Goal: Information Seeking & Learning: Learn about a topic

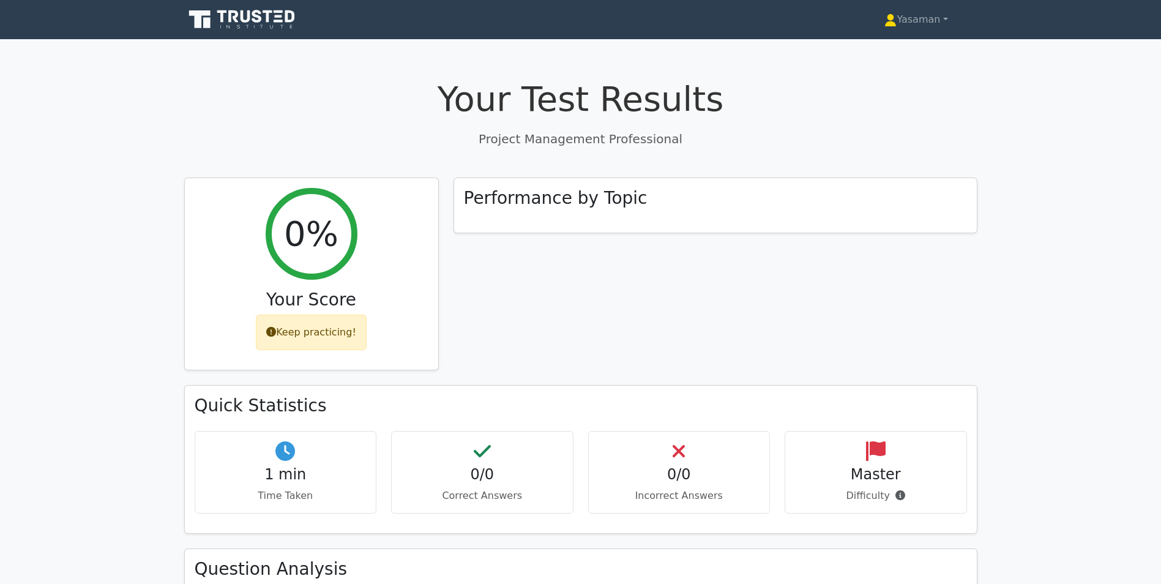
scroll to position [307, 0]
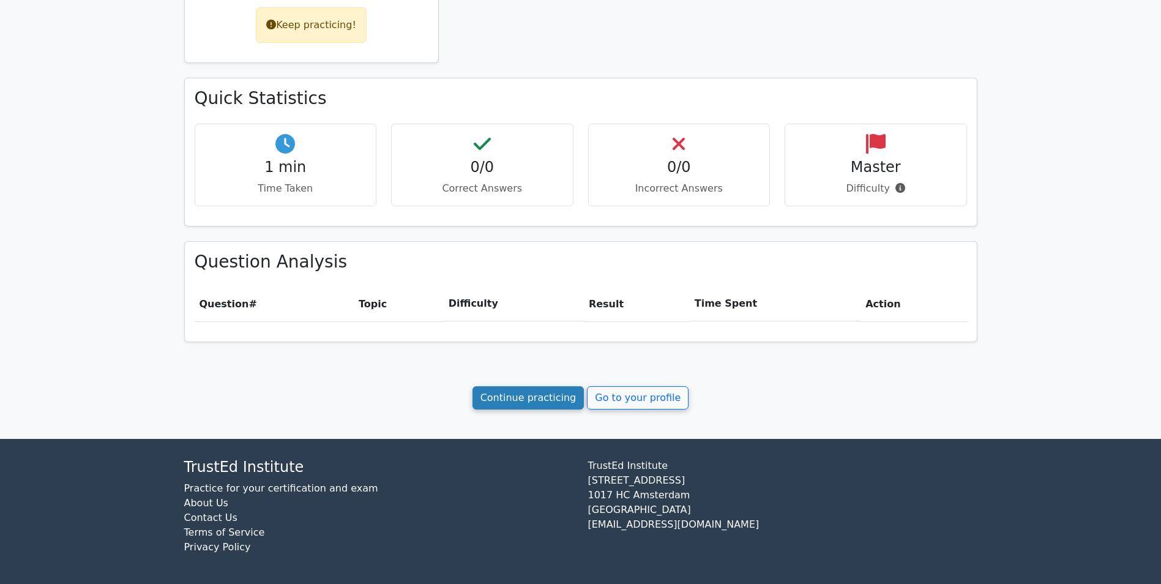
click at [542, 398] on link "Continue practicing" at bounding box center [528, 397] width 112 height 23
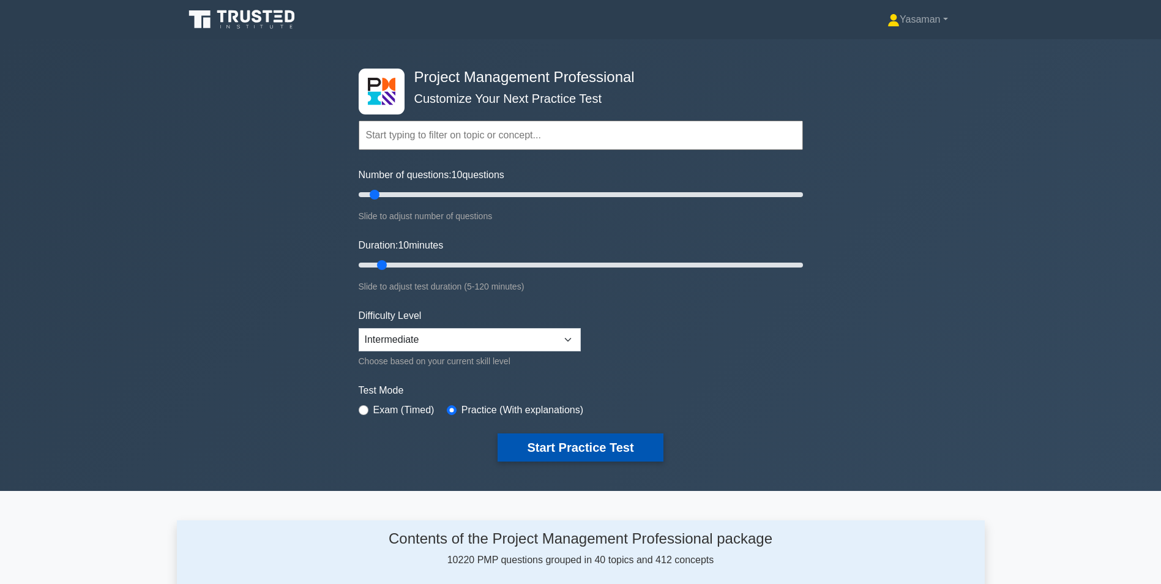
click at [559, 440] on button "Start Practice Test" at bounding box center [579, 447] width 165 height 28
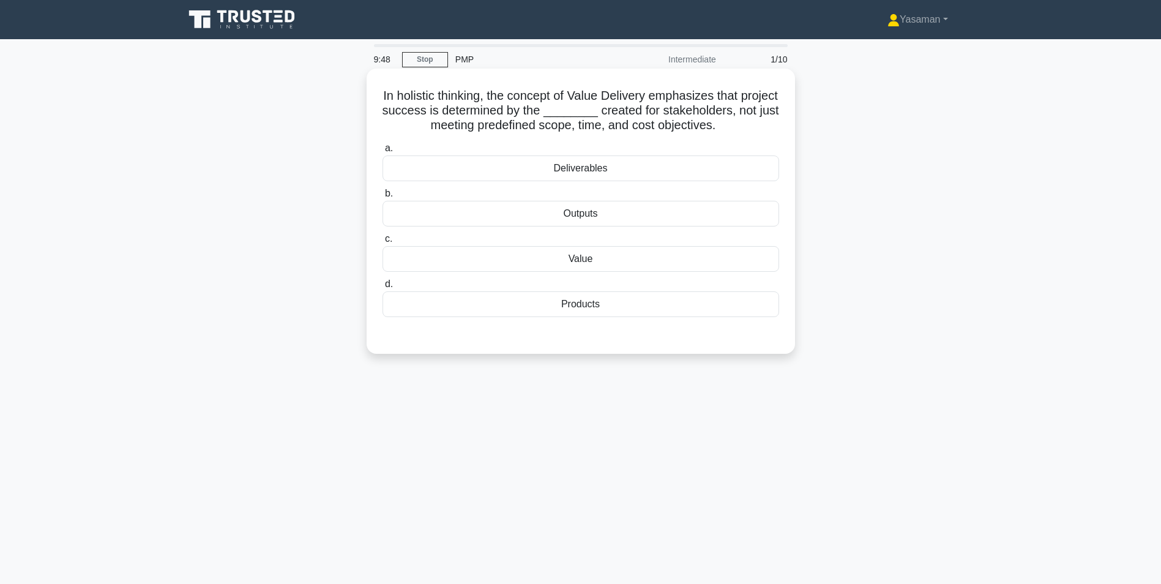
click at [602, 256] on div "Value" at bounding box center [580, 259] width 396 height 26
click at [382, 243] on input "c. Value" at bounding box center [382, 239] width 0 height 8
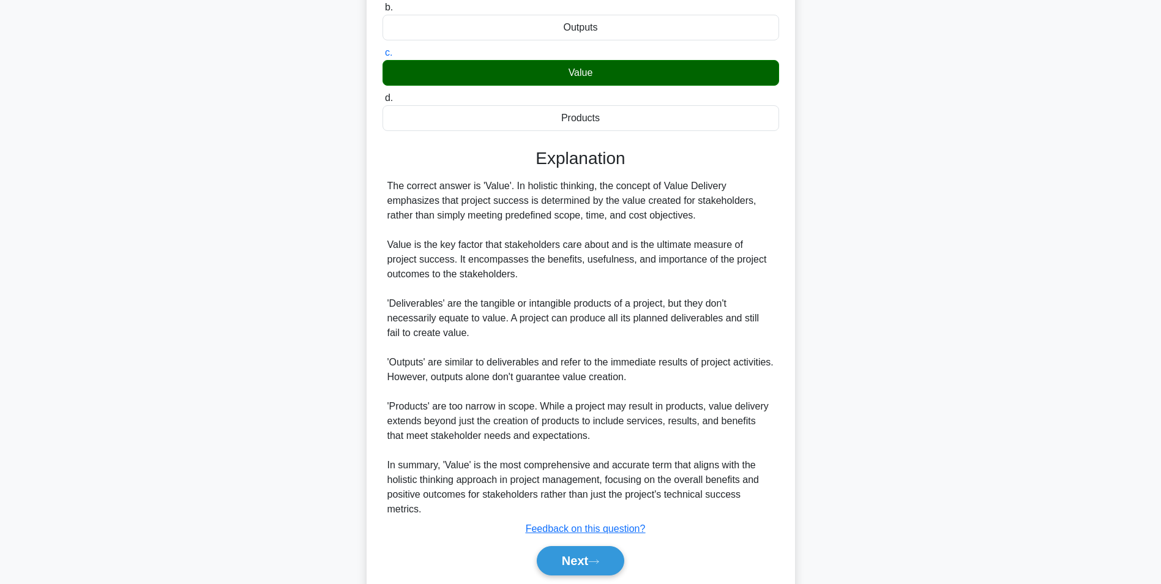
scroll to position [230, 0]
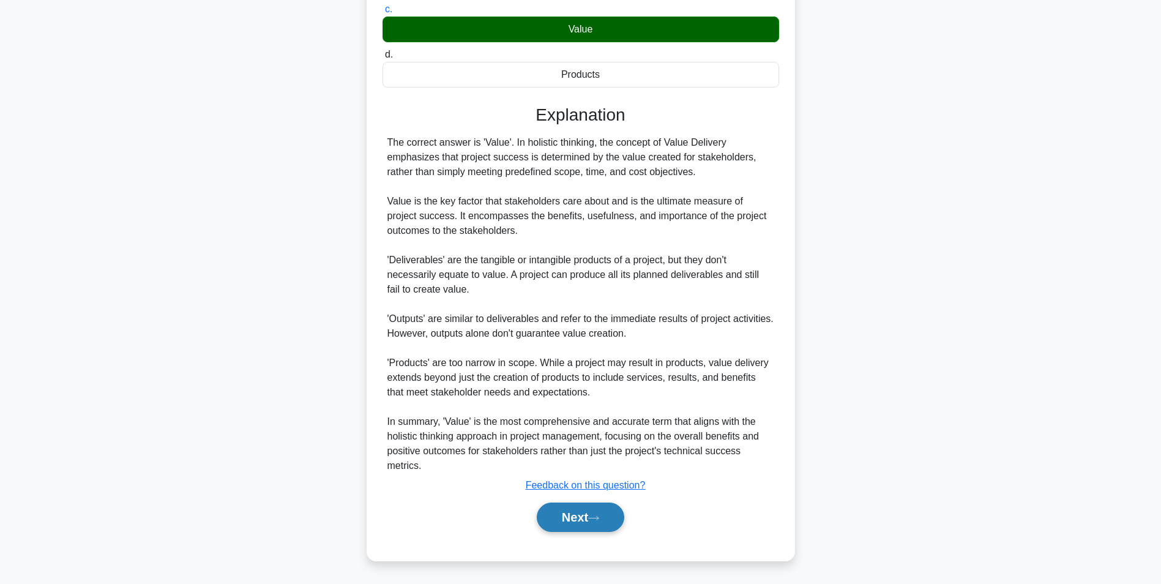
click at [571, 517] on button "Next" at bounding box center [580, 516] width 87 height 29
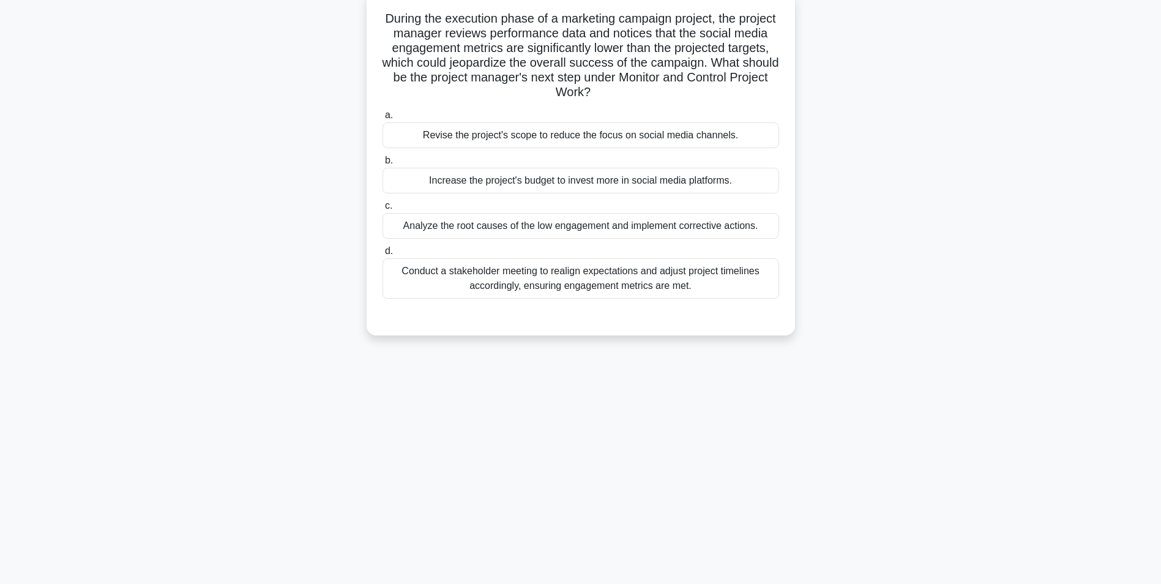
scroll to position [0, 0]
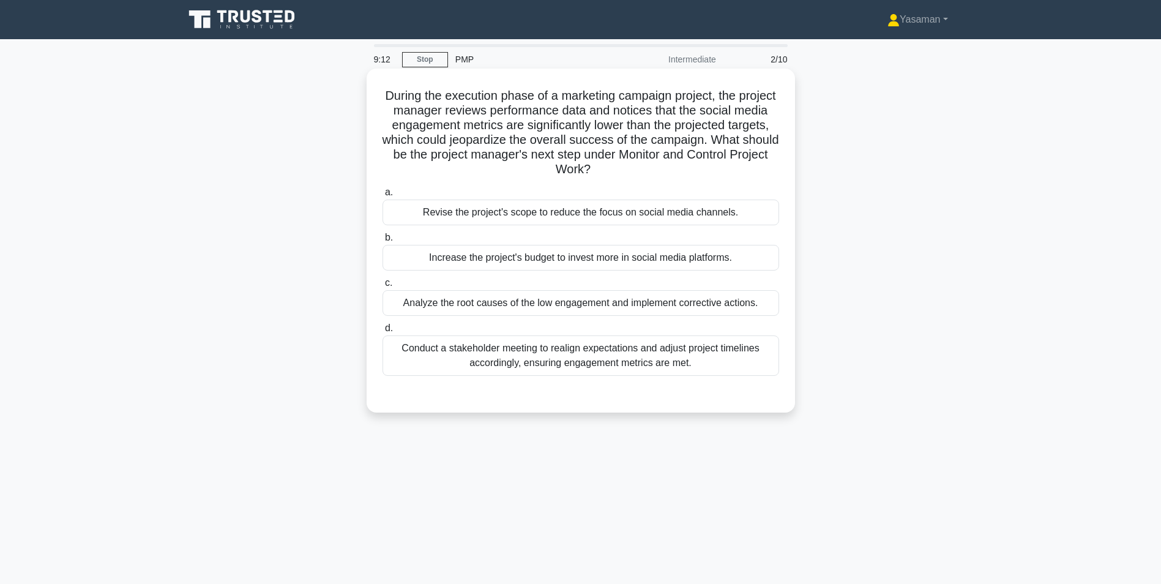
click at [594, 317] on div "a. Revise the project's scope to reduce the focus on social media channels. b. …" at bounding box center [580, 280] width 411 height 196
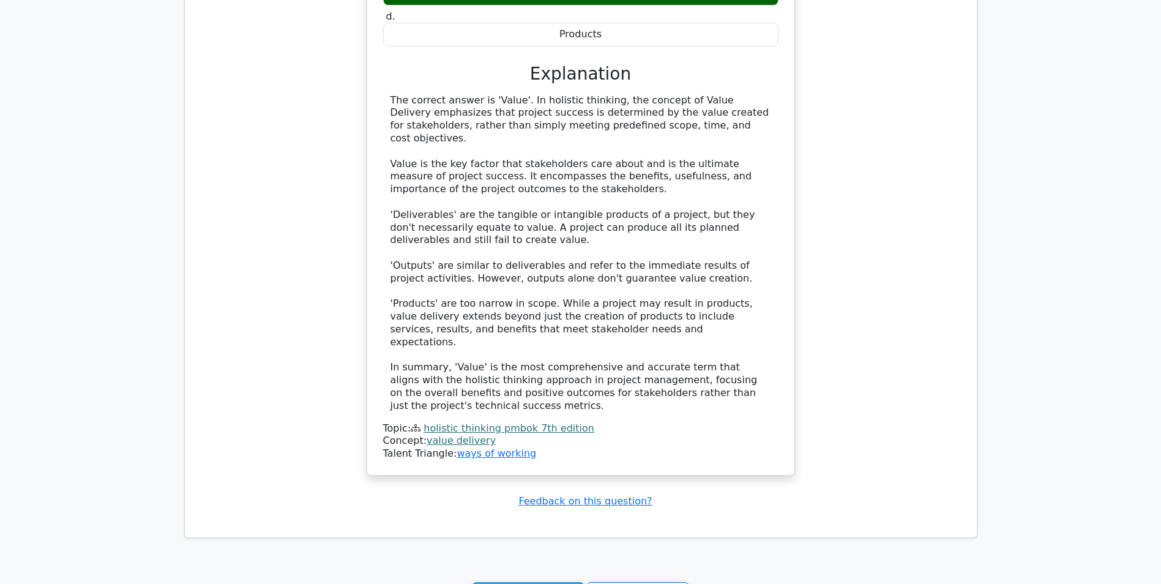
scroll to position [1029, 0]
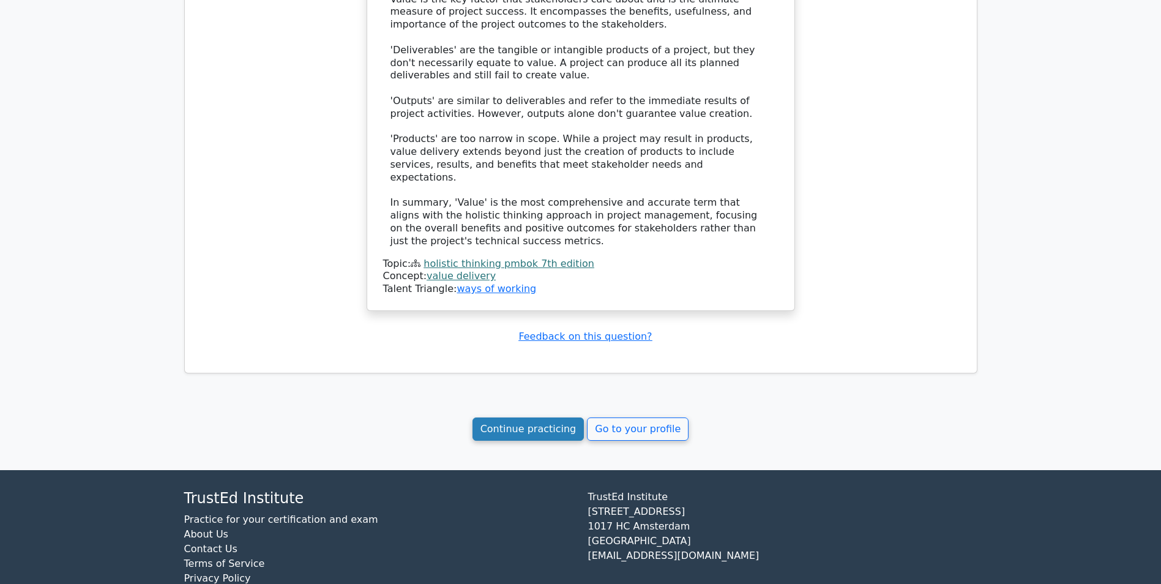
click at [523, 417] on link "Continue practicing" at bounding box center [528, 428] width 112 height 23
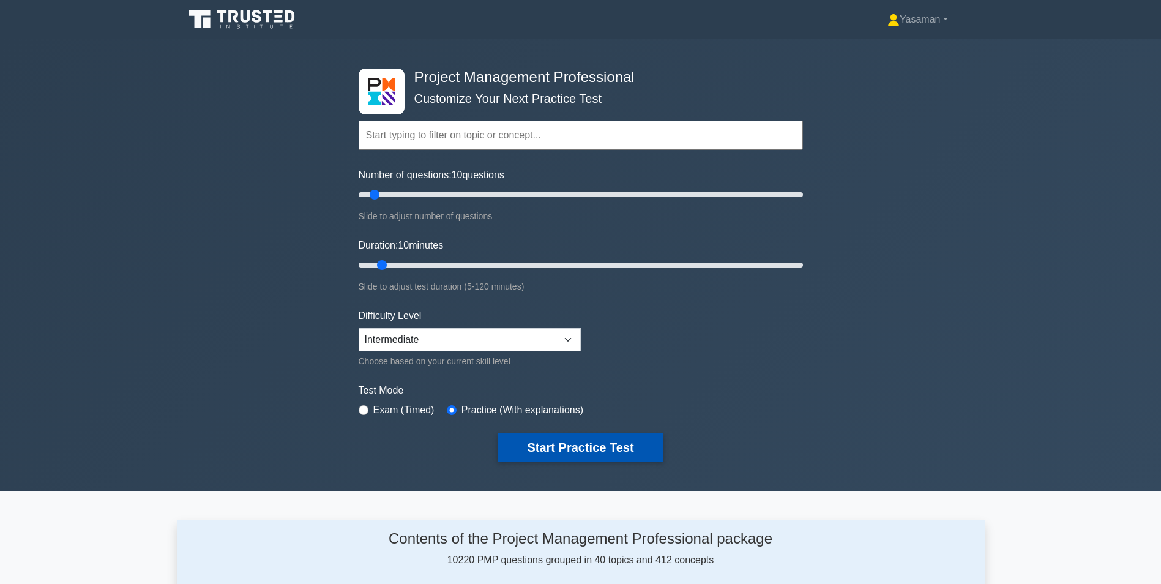
click at [545, 447] on button "Start Practice Test" at bounding box center [579, 447] width 165 height 28
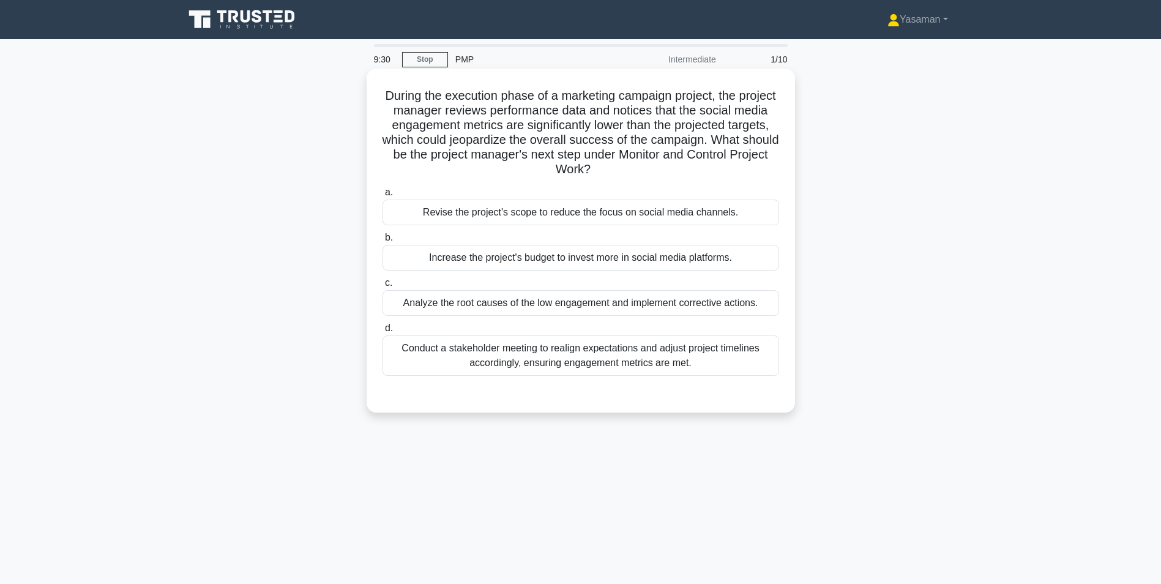
click at [726, 297] on div "Analyze the root causes of the low engagement and implement corrective actions." at bounding box center [580, 303] width 396 height 26
click at [382, 287] on input "c. Analyze the root causes of the low engagement and implement corrective actio…" at bounding box center [382, 283] width 0 height 8
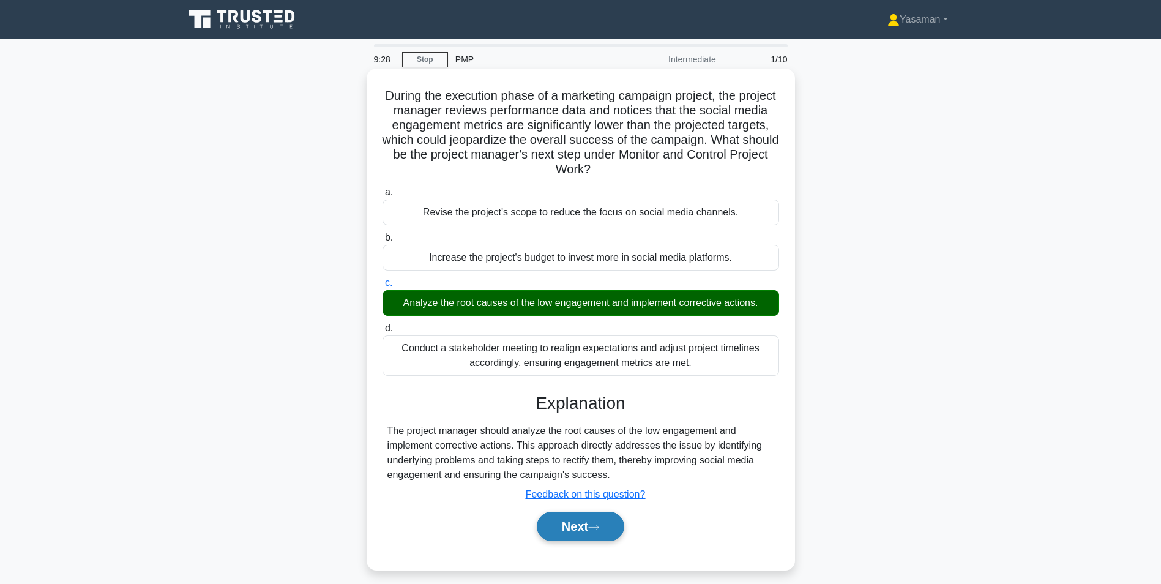
click at [601, 521] on button "Next" at bounding box center [580, 526] width 87 height 29
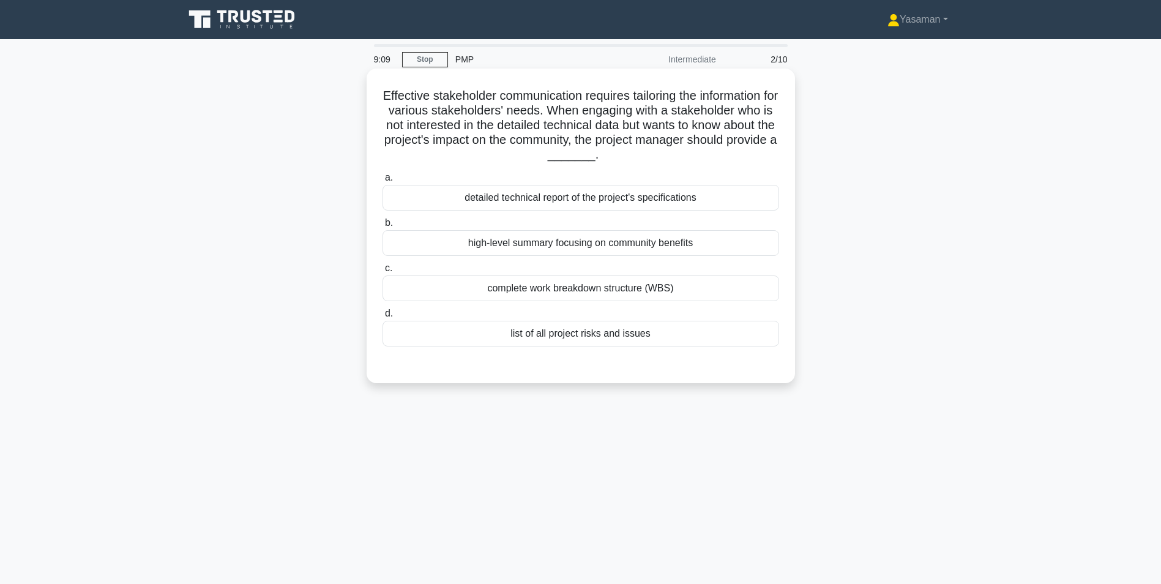
click at [712, 244] on div "high-level summary focusing on community benefits" at bounding box center [580, 243] width 396 height 26
click at [382, 227] on input "b. high-level summary focusing on community benefits" at bounding box center [382, 223] width 0 height 8
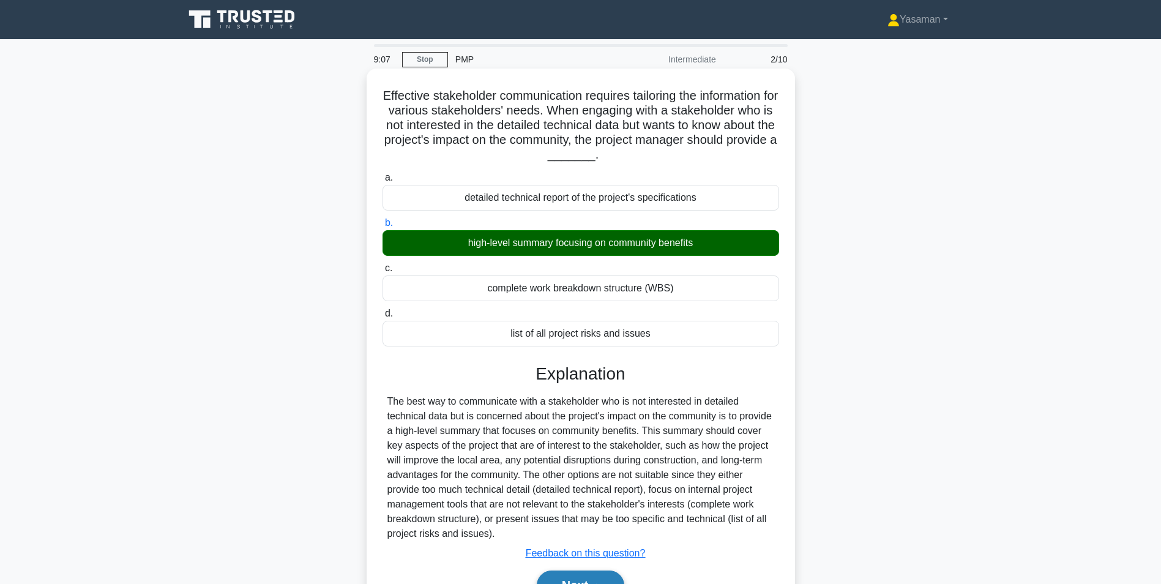
click at [572, 577] on button "Next" at bounding box center [580, 584] width 87 height 29
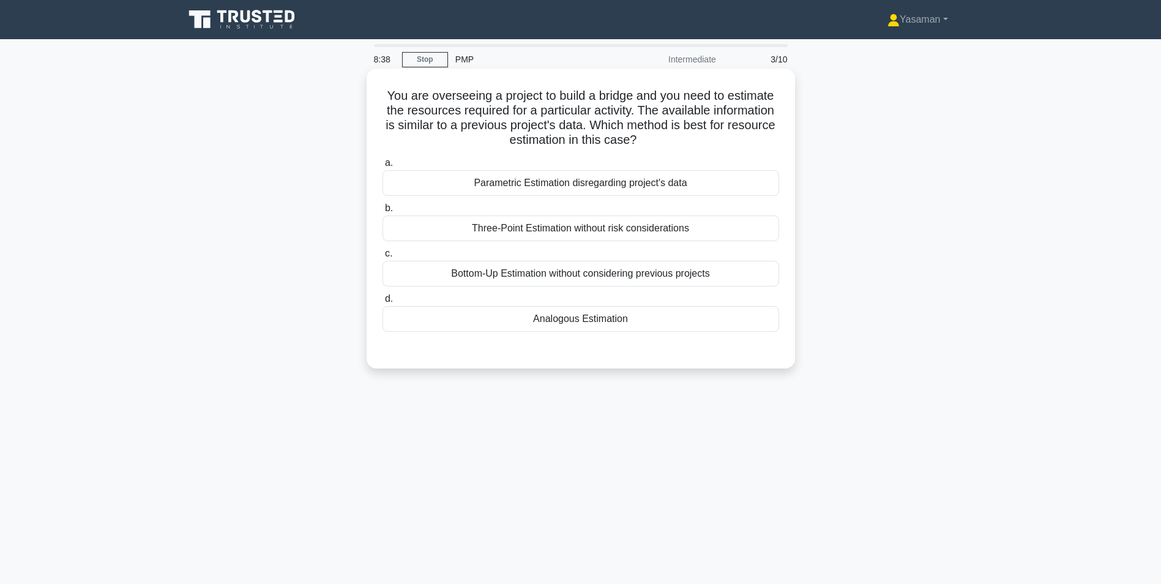
click at [699, 321] on div "Analogous Estimation" at bounding box center [580, 319] width 396 height 26
click at [382, 303] on input "d. Analogous Estimation" at bounding box center [382, 299] width 0 height 8
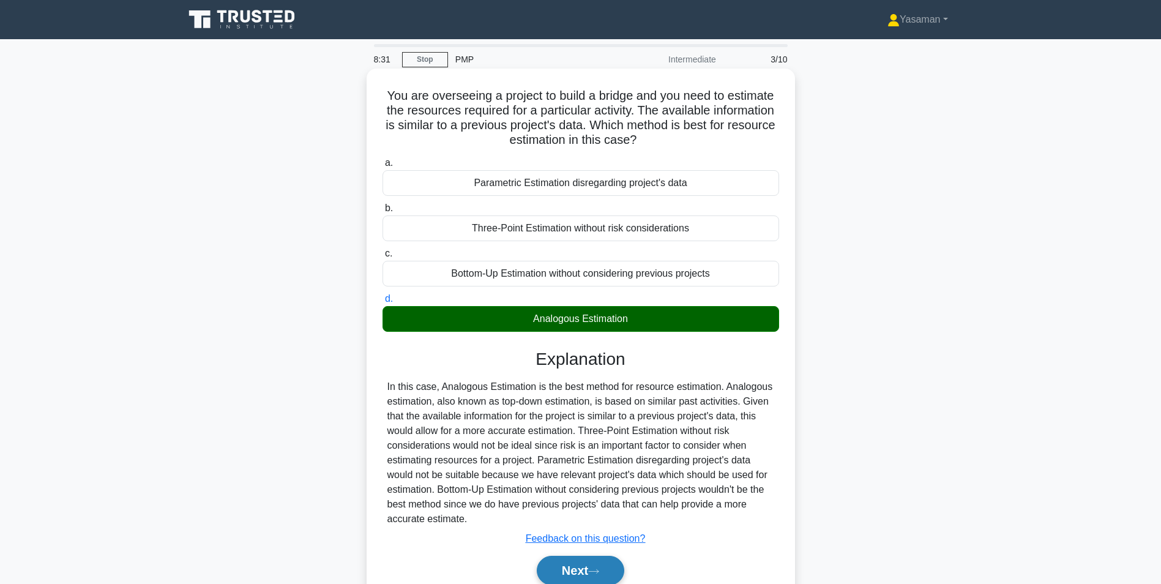
click at [552, 566] on button "Next" at bounding box center [580, 570] width 87 height 29
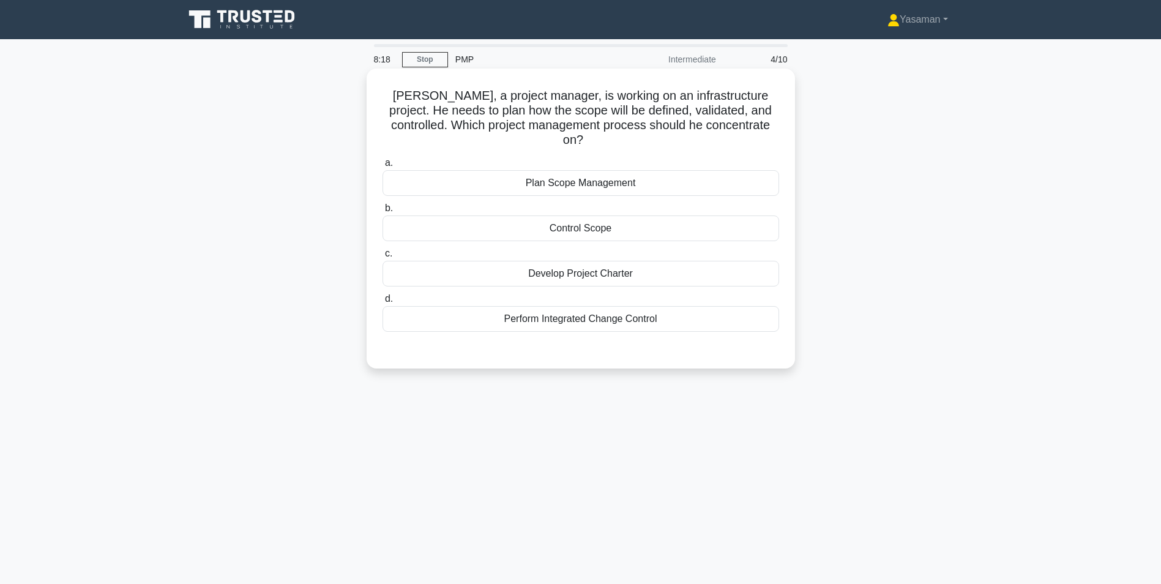
click at [668, 171] on div "Plan Scope Management" at bounding box center [580, 183] width 396 height 26
click at [382, 167] on input "a. Plan Scope Management" at bounding box center [382, 163] width 0 height 8
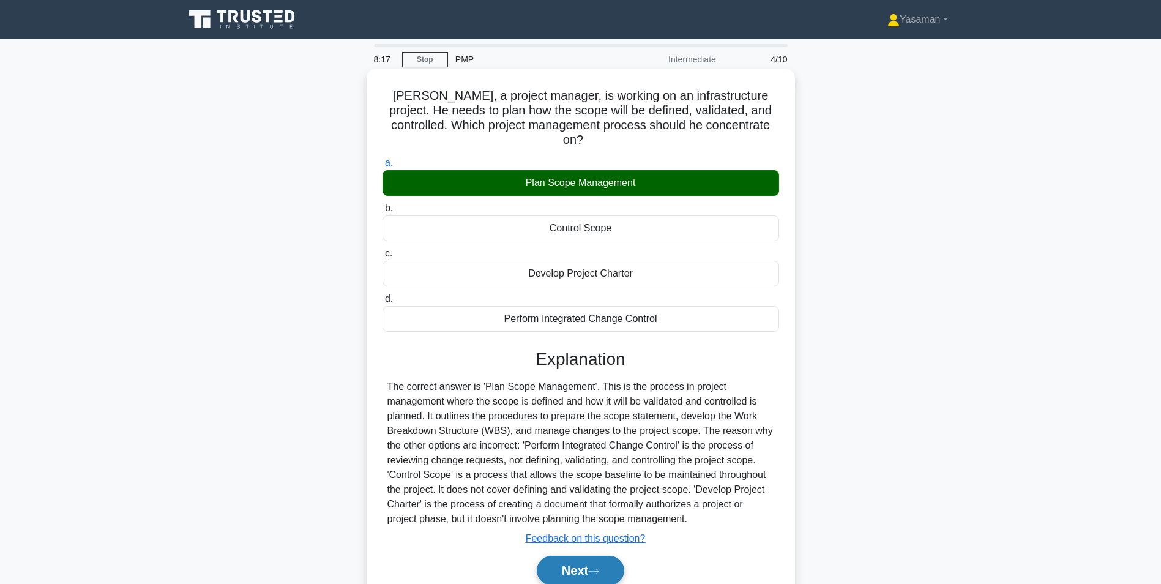
click at [565, 556] on button "Next" at bounding box center [580, 570] width 87 height 29
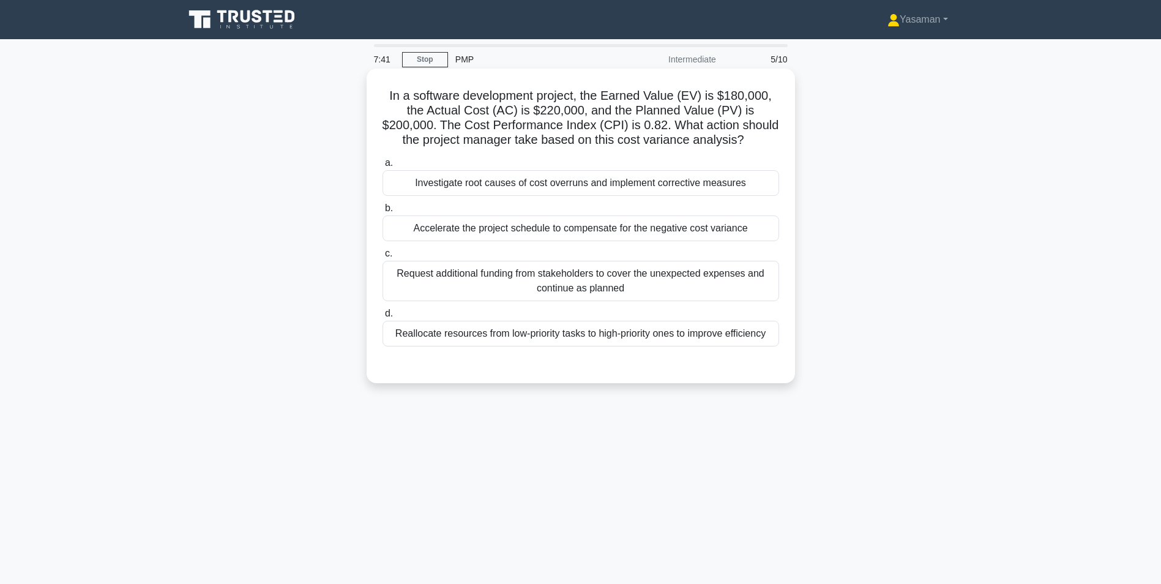
click at [707, 176] on div "Investigate root causes of cost overruns and implement corrective measures" at bounding box center [580, 183] width 396 height 26
click at [382, 167] on input "a. Investigate root causes of cost overruns and implement corrective measures" at bounding box center [382, 163] width 0 height 8
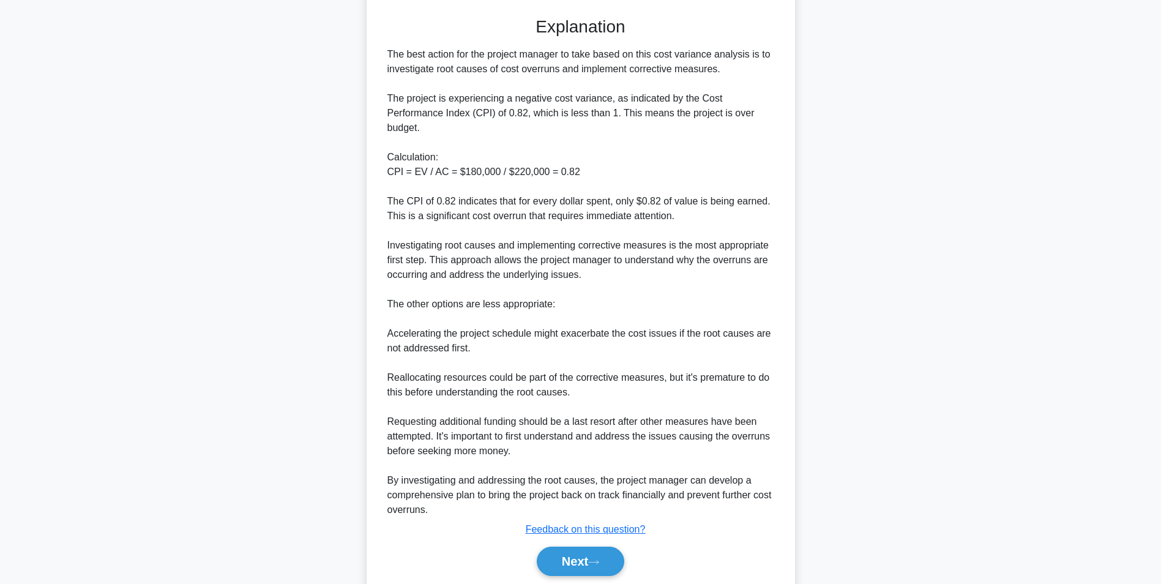
scroll to position [346, 0]
click at [576, 560] on button "Next" at bounding box center [580, 561] width 87 height 29
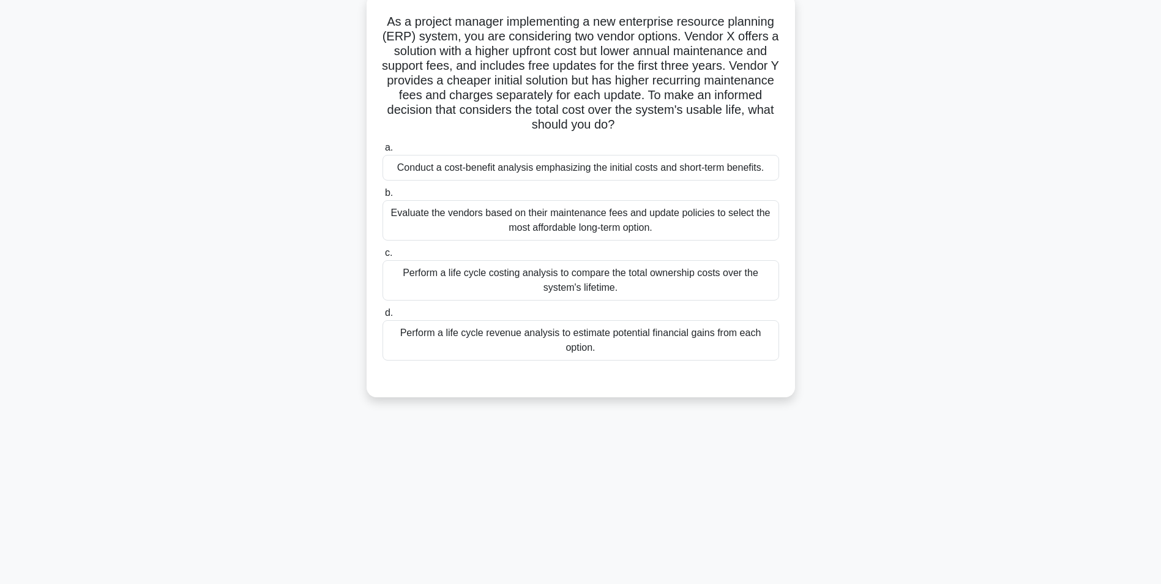
scroll to position [0, 0]
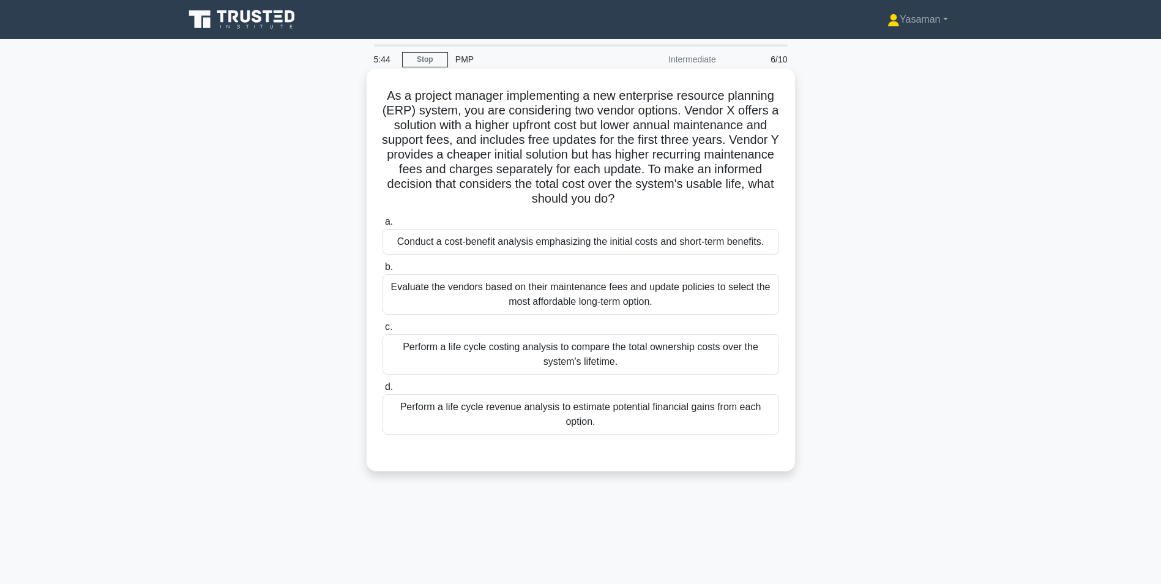
click at [682, 424] on div "Perform a life cycle revenue analysis to estimate potential financial gains fro…" at bounding box center [580, 414] width 396 height 40
click at [382, 391] on input "d. Perform a life cycle revenue analysis to estimate potential financial gains …" at bounding box center [382, 387] width 0 height 8
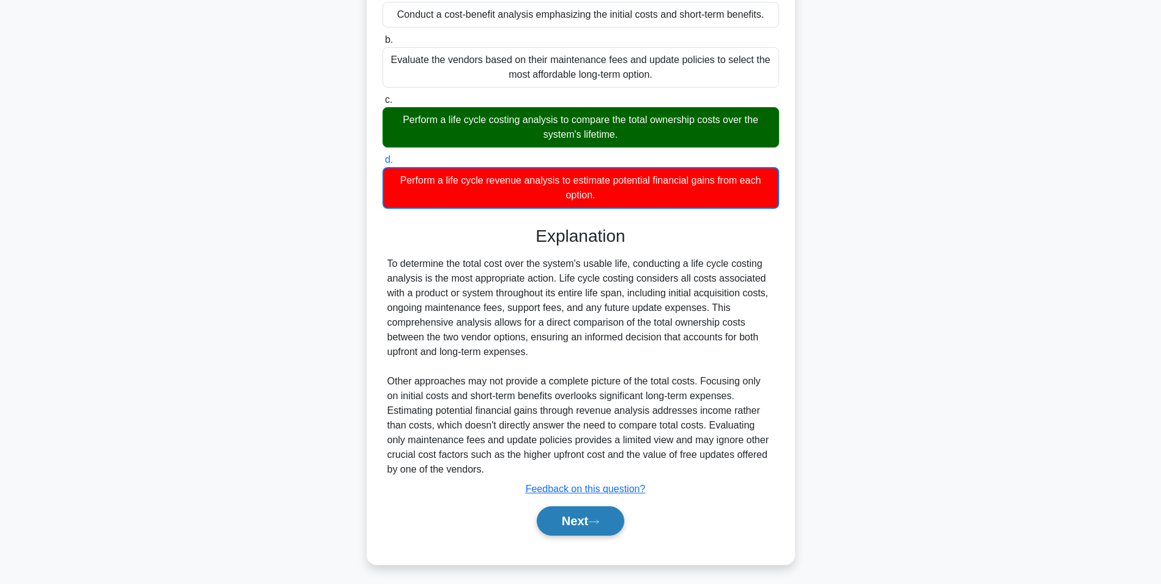
click at [546, 522] on button "Next" at bounding box center [580, 520] width 87 height 29
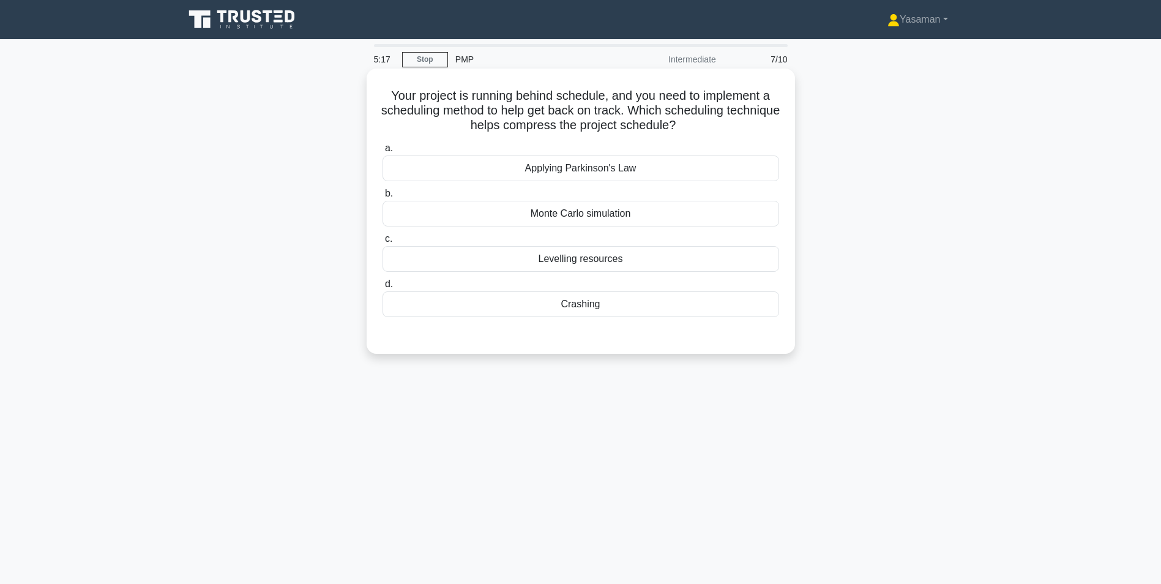
click at [609, 313] on div "Crashing" at bounding box center [580, 304] width 396 height 26
click at [382, 288] on input "d. Crashing" at bounding box center [382, 284] width 0 height 8
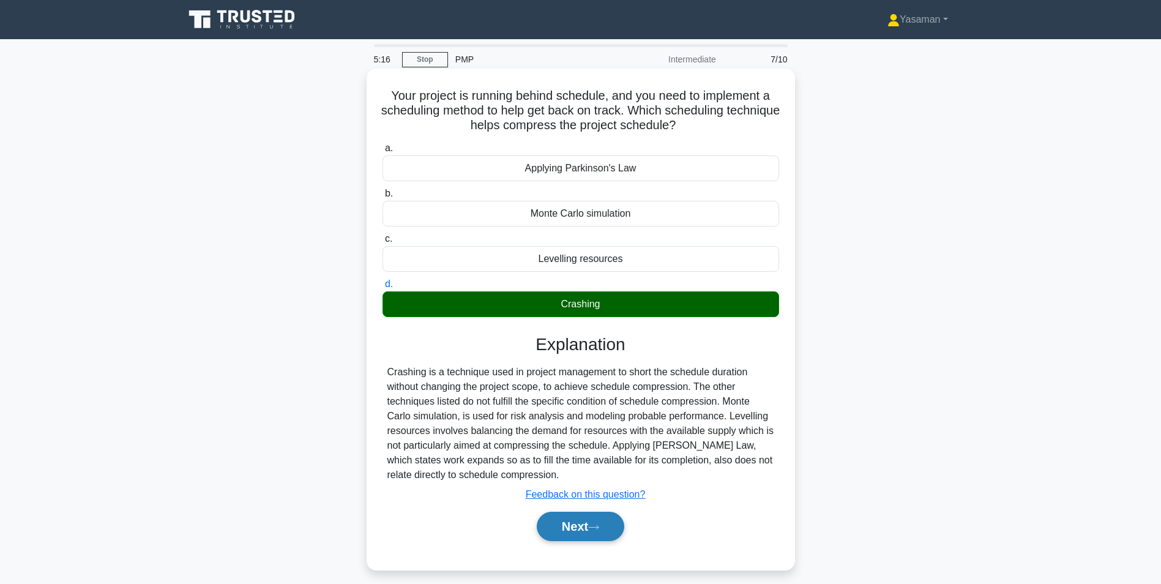
click at [551, 537] on button "Next" at bounding box center [580, 526] width 87 height 29
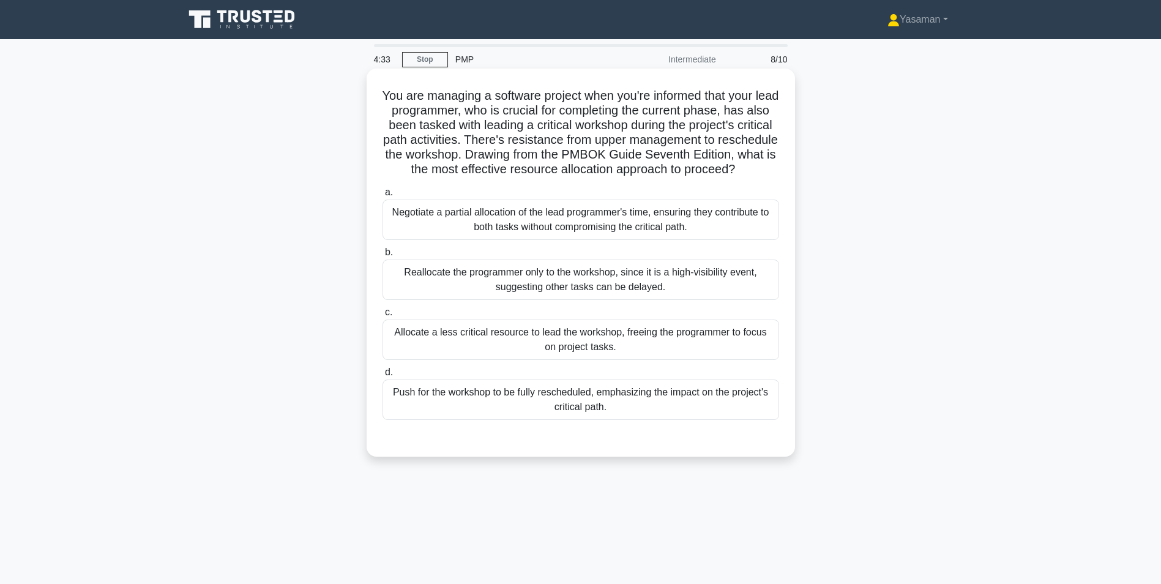
click at [595, 240] on div "Negotiate a partial allocation of the lead programmer's time, ensuring they con…" at bounding box center [580, 219] width 396 height 40
click at [382, 196] on input "a. Negotiate a partial allocation of the lead programmer's time, ensuring they …" at bounding box center [382, 192] width 0 height 8
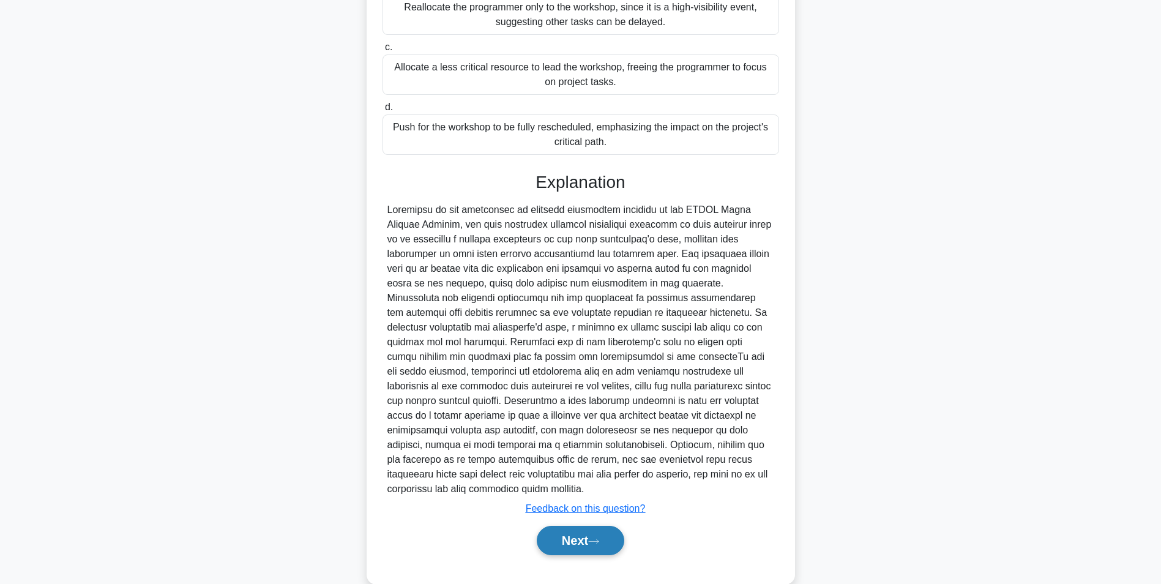
click at [565, 547] on button "Next" at bounding box center [580, 540] width 87 height 29
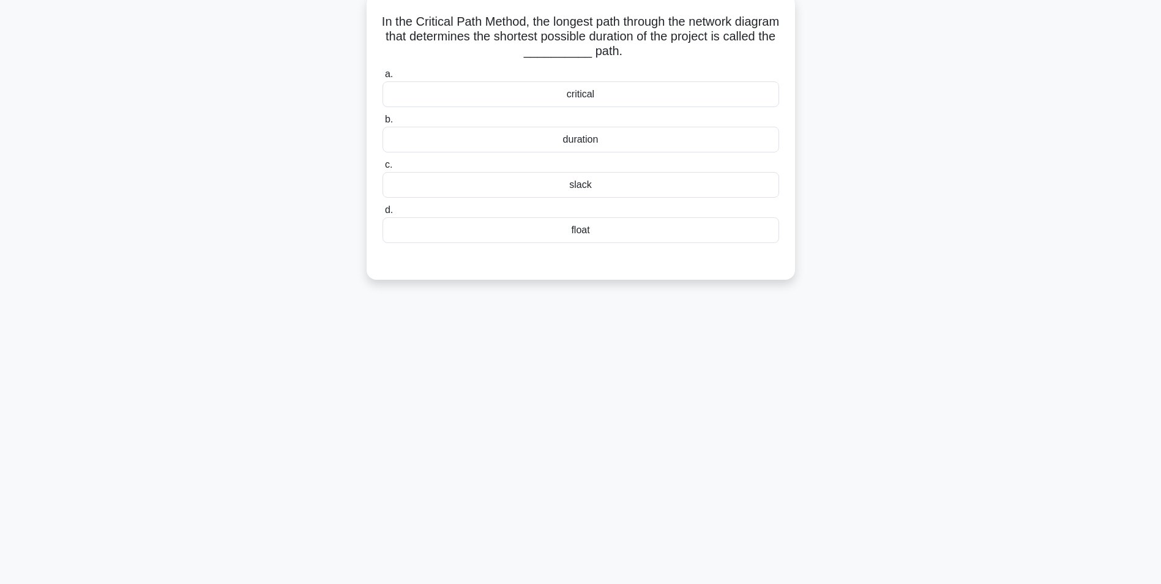
scroll to position [1, 0]
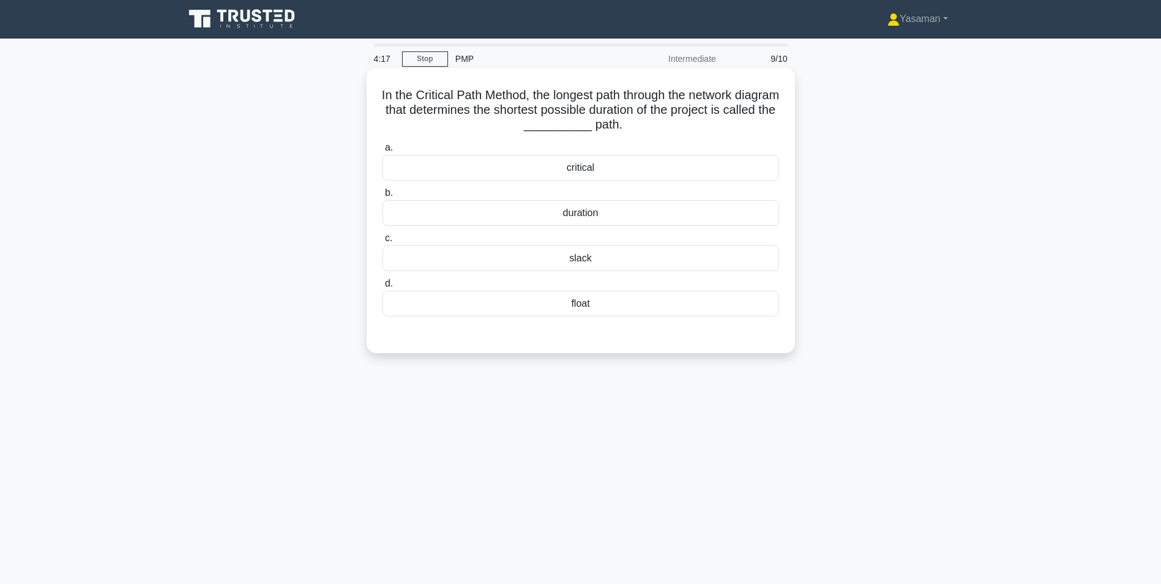
click at [646, 172] on div "critical" at bounding box center [580, 168] width 396 height 26
click at [382, 152] on input "a. critical" at bounding box center [382, 148] width 0 height 8
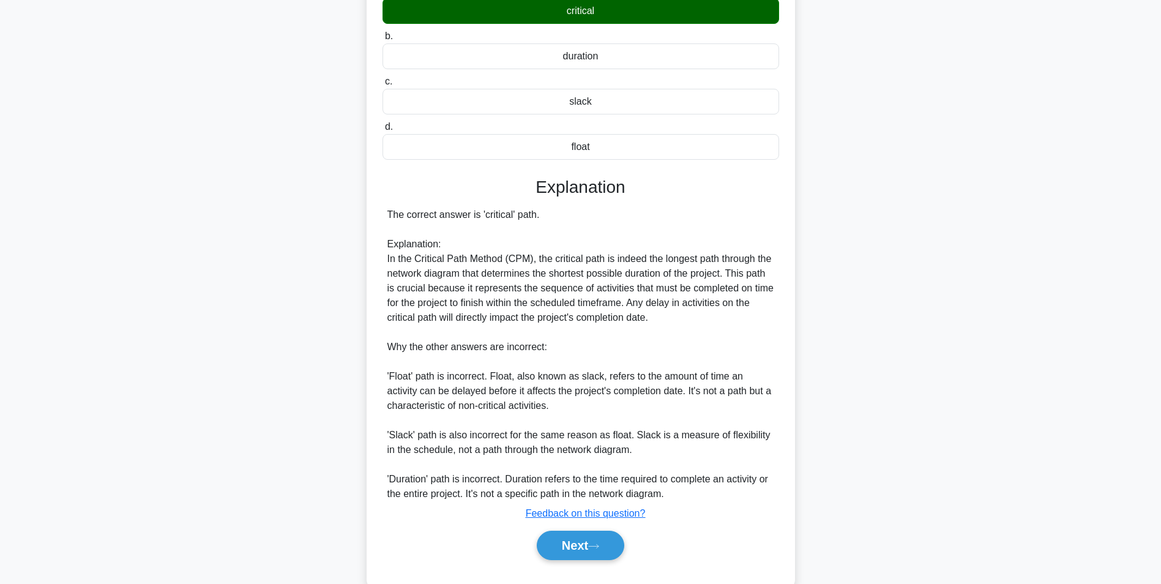
scroll to position [163, 0]
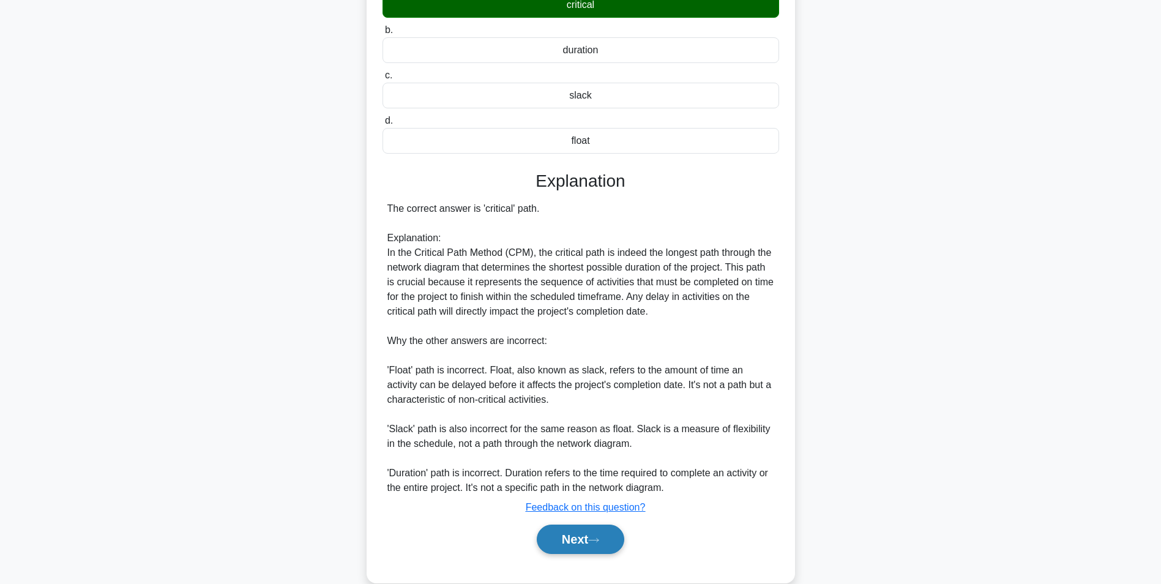
click at [556, 543] on button "Next" at bounding box center [580, 538] width 87 height 29
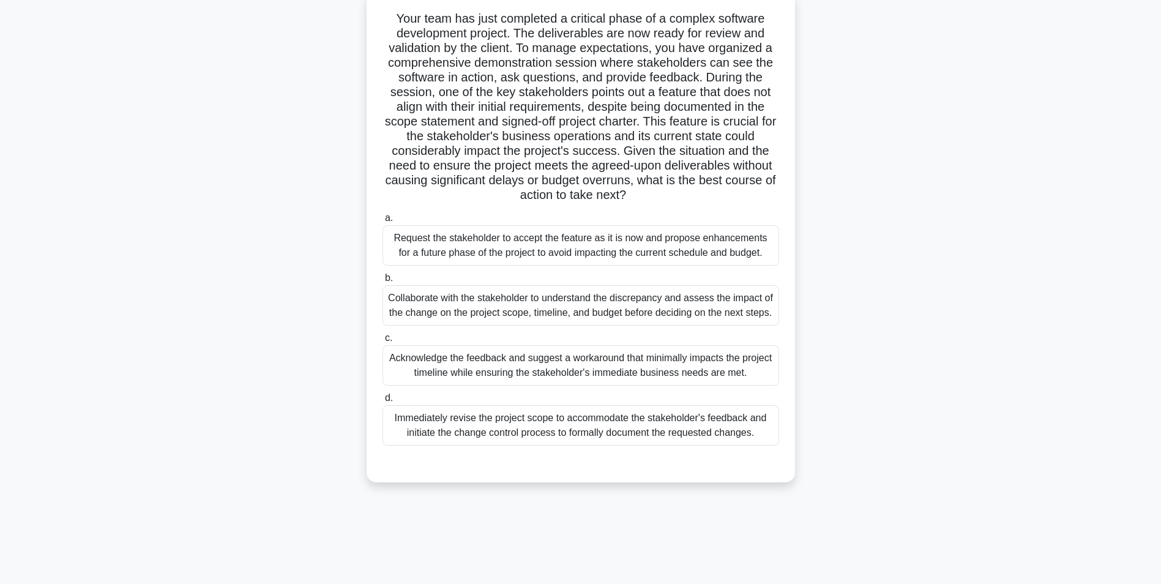
scroll to position [0, 0]
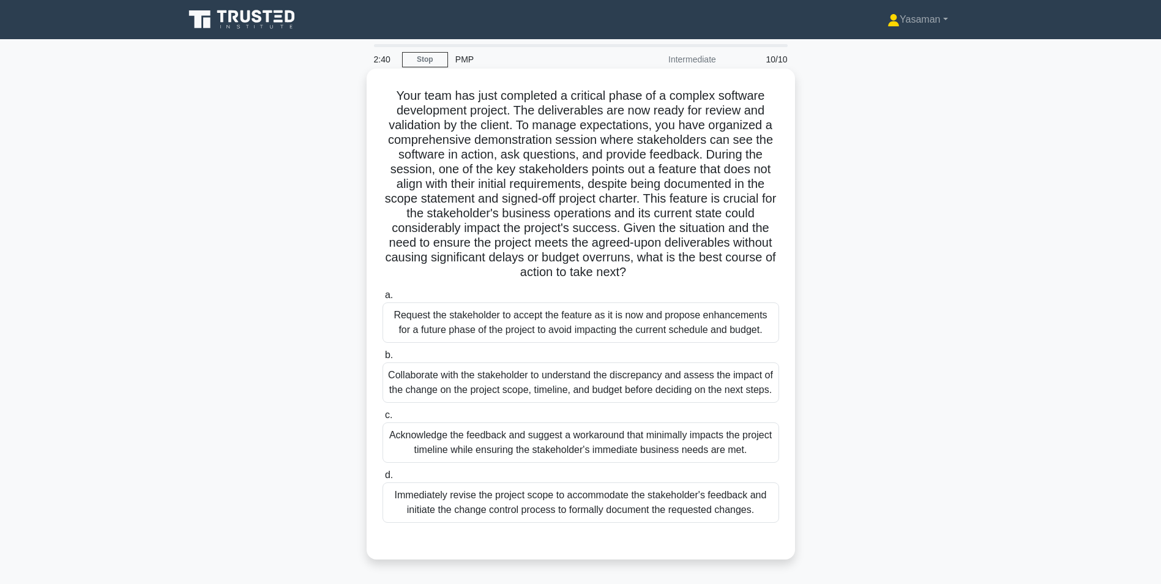
click at [601, 388] on div "Collaborate with the stakeholder to understand the discrepancy and assess the i…" at bounding box center [580, 382] width 396 height 40
click at [382, 359] on input "b. Collaborate with the stakeholder to understand the discrepancy and assess th…" at bounding box center [382, 355] width 0 height 8
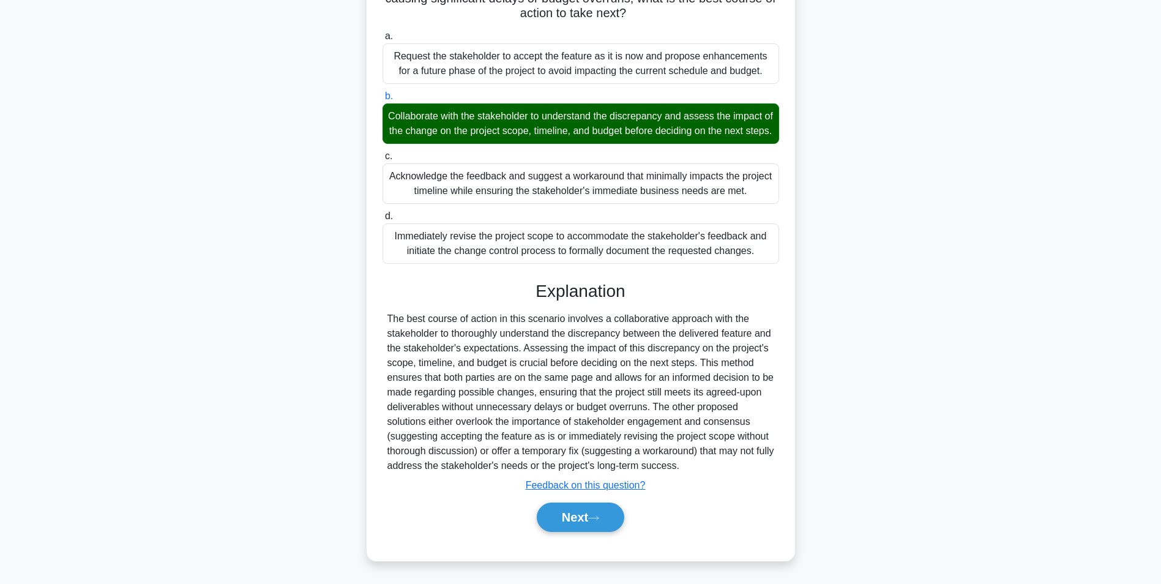
scroll to position [274, 0]
click at [545, 490] on u "Feedback on this question?" at bounding box center [586, 485] width 120 height 10
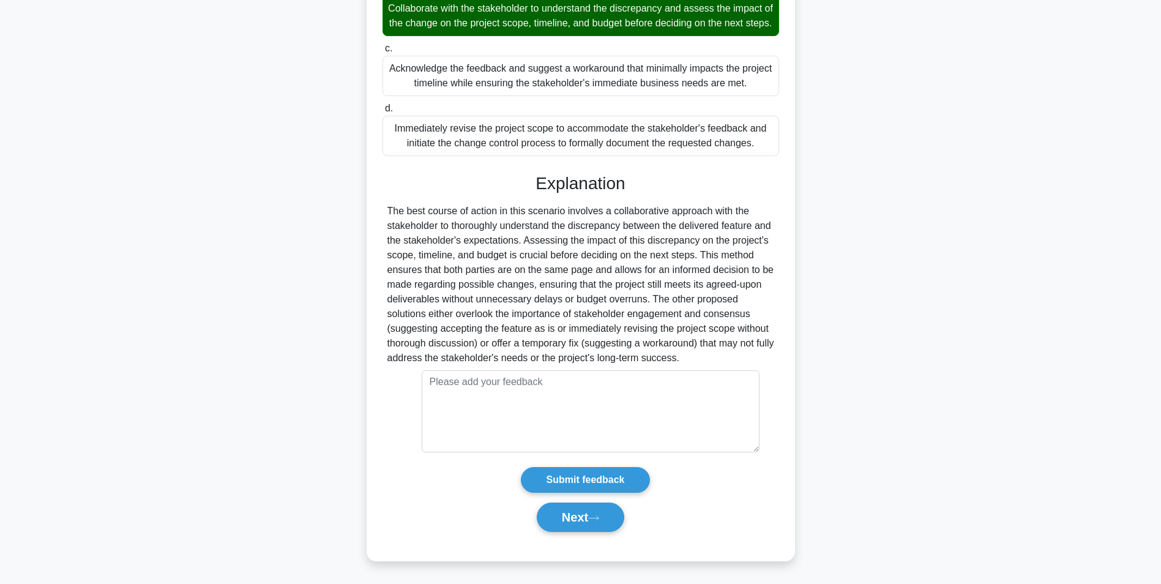
scroll to position [378, 0]
click at [562, 523] on button "Next" at bounding box center [580, 516] width 87 height 29
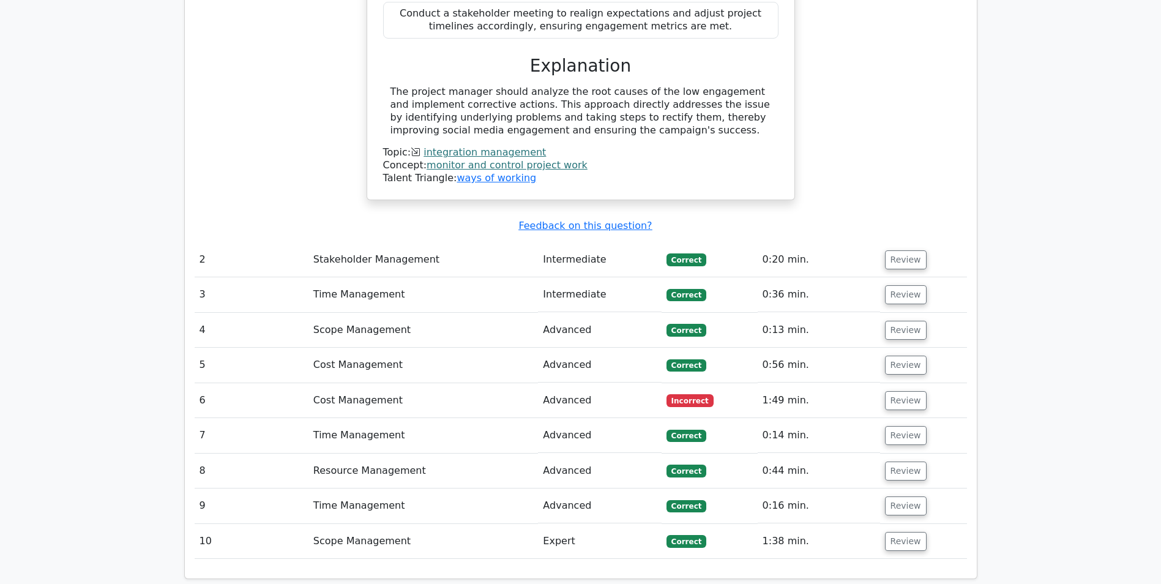
scroll to position [1221, 0]
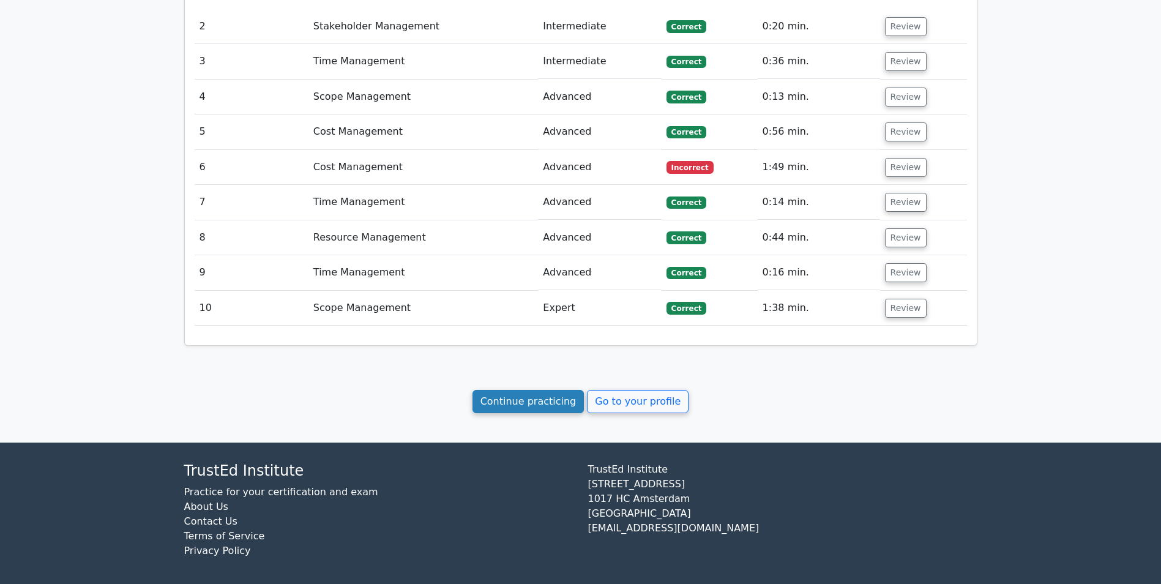
click at [546, 390] on link "Continue practicing" at bounding box center [528, 401] width 112 height 23
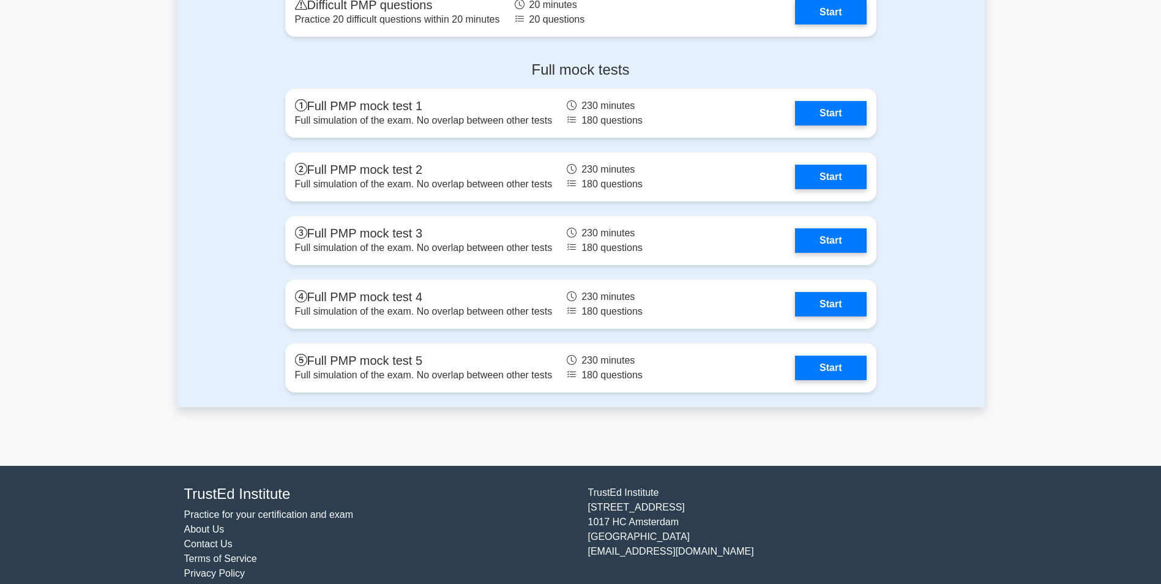
scroll to position [3650, 0]
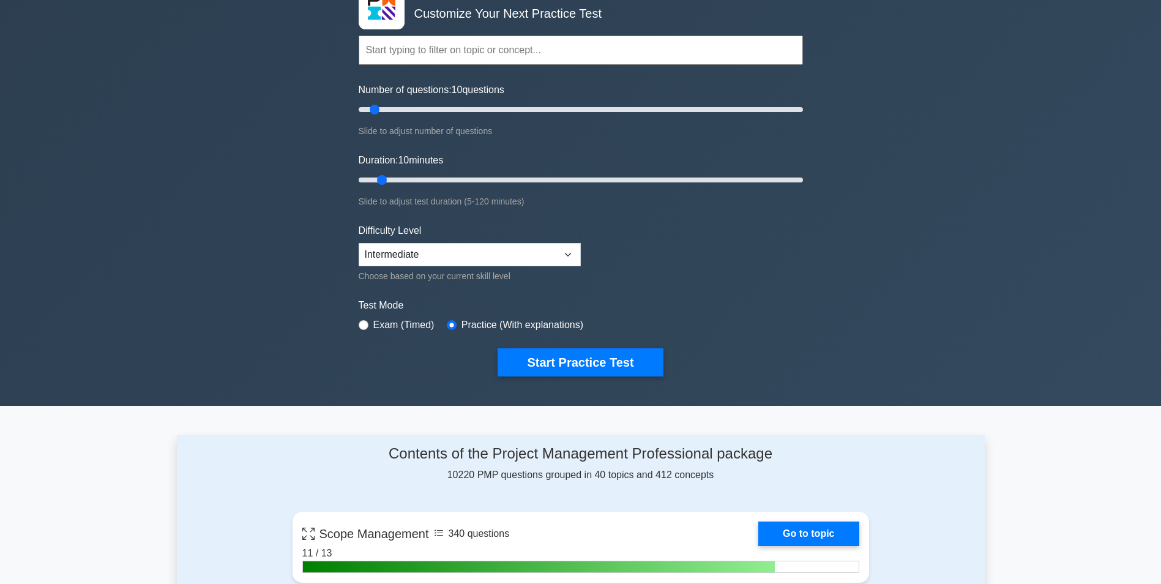
scroll to position [0, 0]
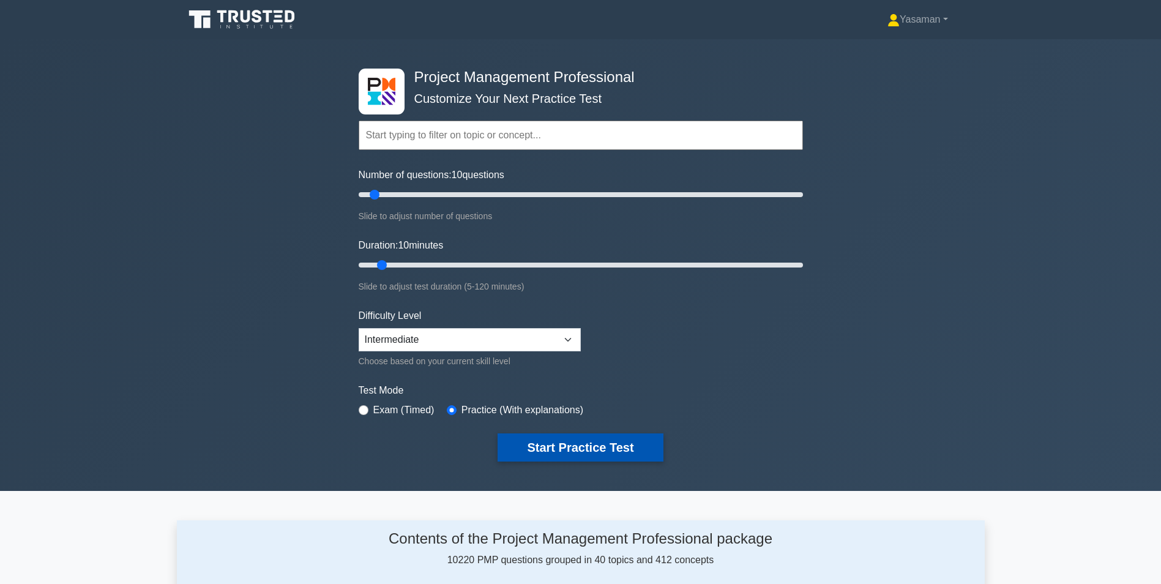
click at [524, 449] on button "Start Practice Test" at bounding box center [579, 447] width 165 height 28
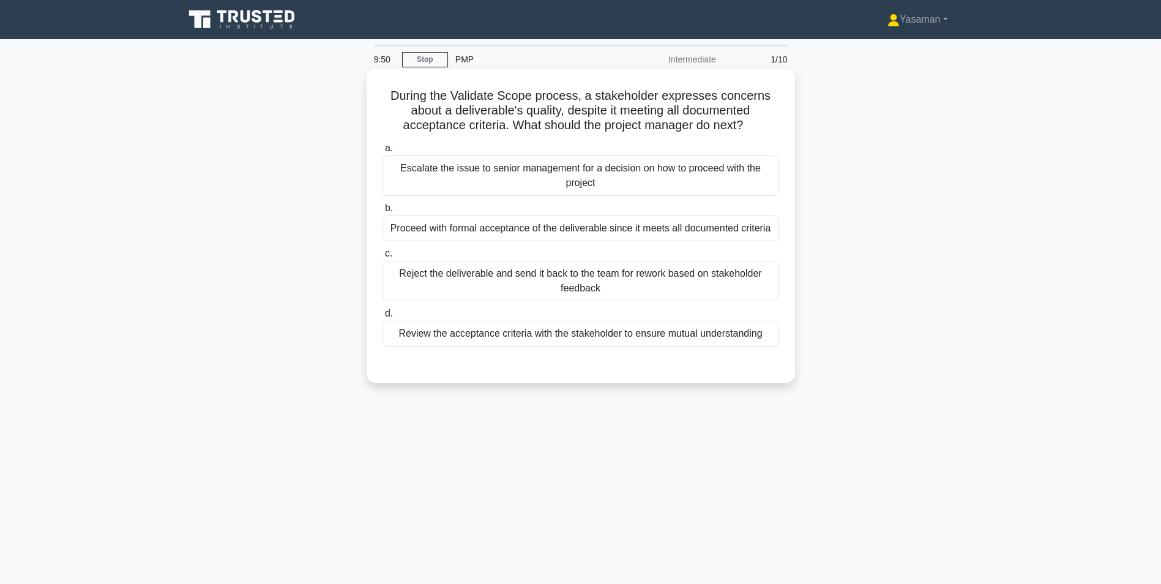
click at [555, 338] on div "Review the acceptance criteria with the stakeholder to ensure mutual understand…" at bounding box center [580, 334] width 396 height 26
click at [382, 318] on input "d. Review the acceptance criteria with the stakeholder to ensure mutual underst…" at bounding box center [382, 314] width 0 height 8
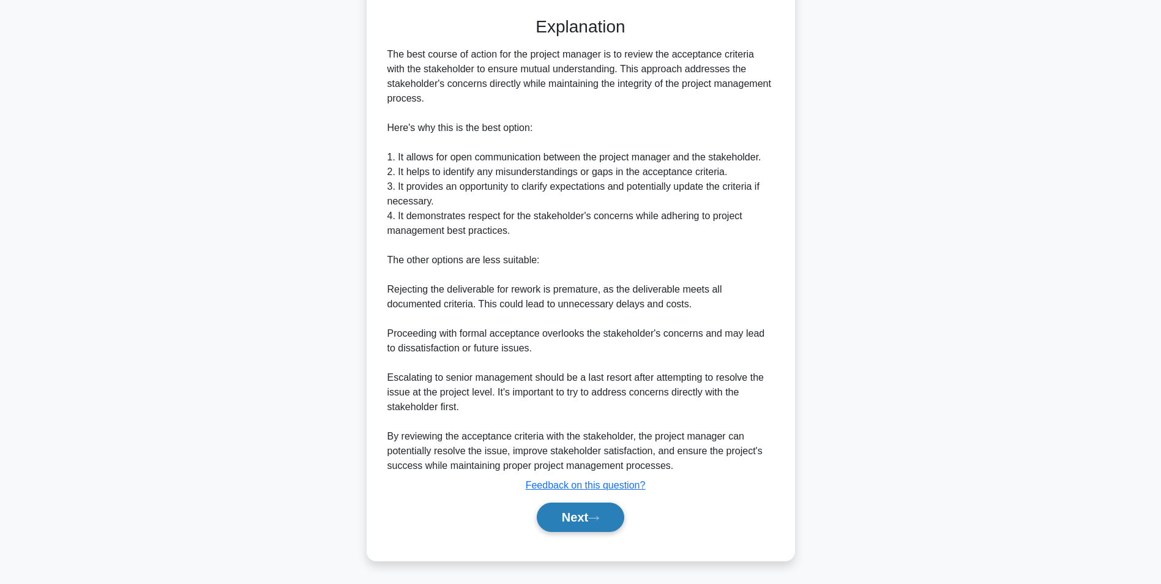
click at [565, 518] on button "Next" at bounding box center [580, 516] width 87 height 29
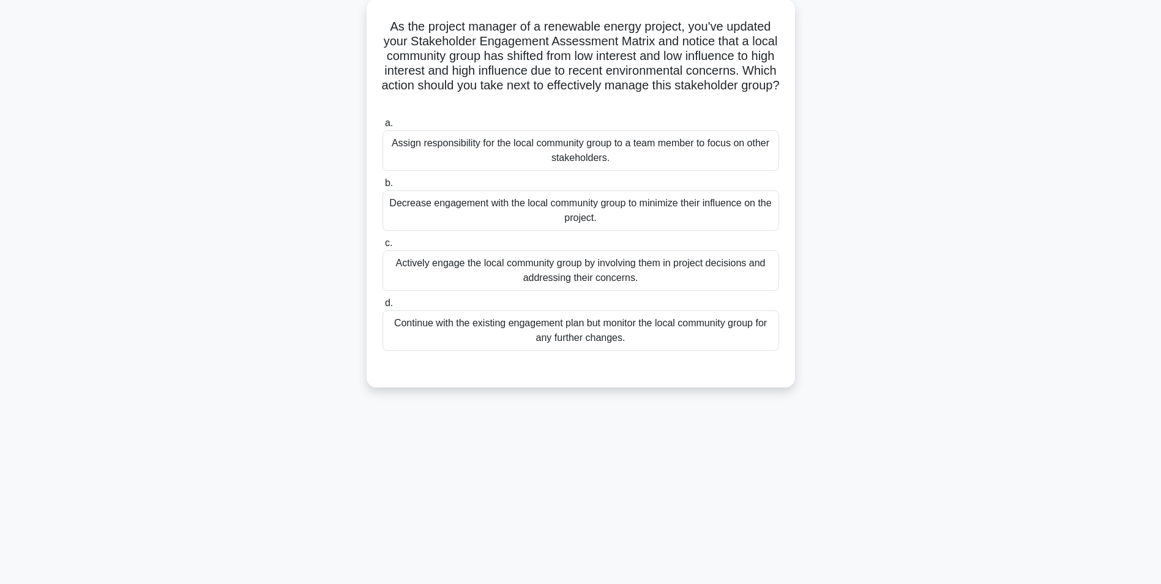
scroll to position [77, 0]
